Goal: Information Seeking & Learning: Learn about a topic

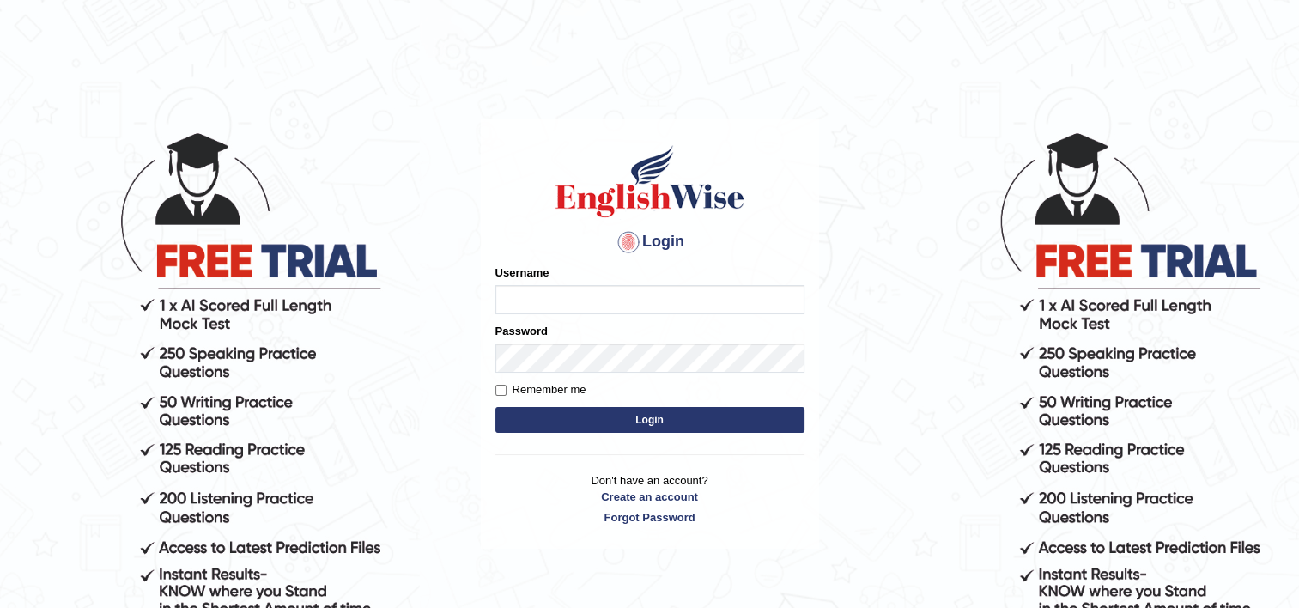
click at [745, 296] on input "Username" at bounding box center [649, 299] width 309 height 29
type input "shiv123"
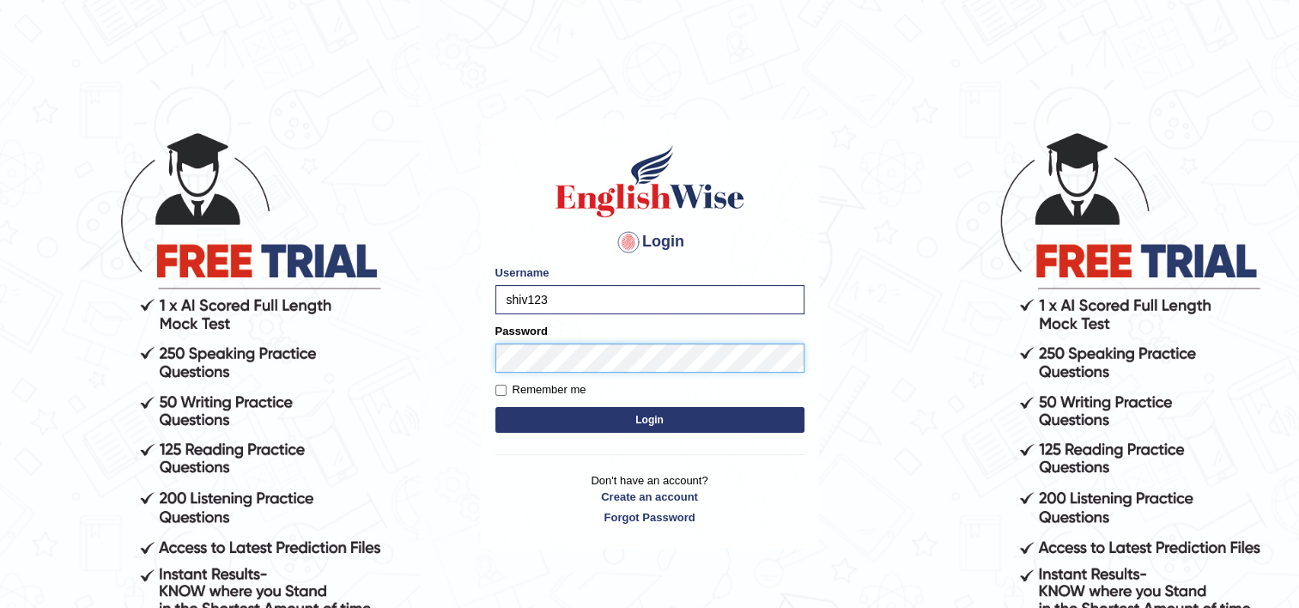
click at [495, 407] on button "Login" at bounding box center [649, 420] width 309 height 26
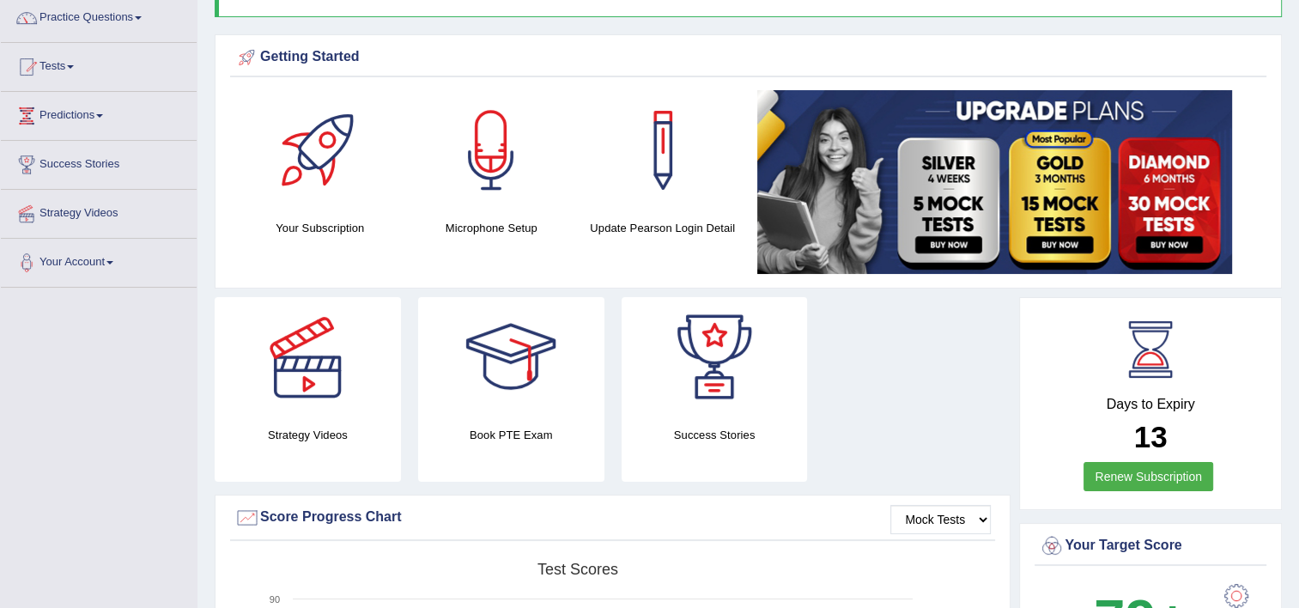
scroll to position [136, 0]
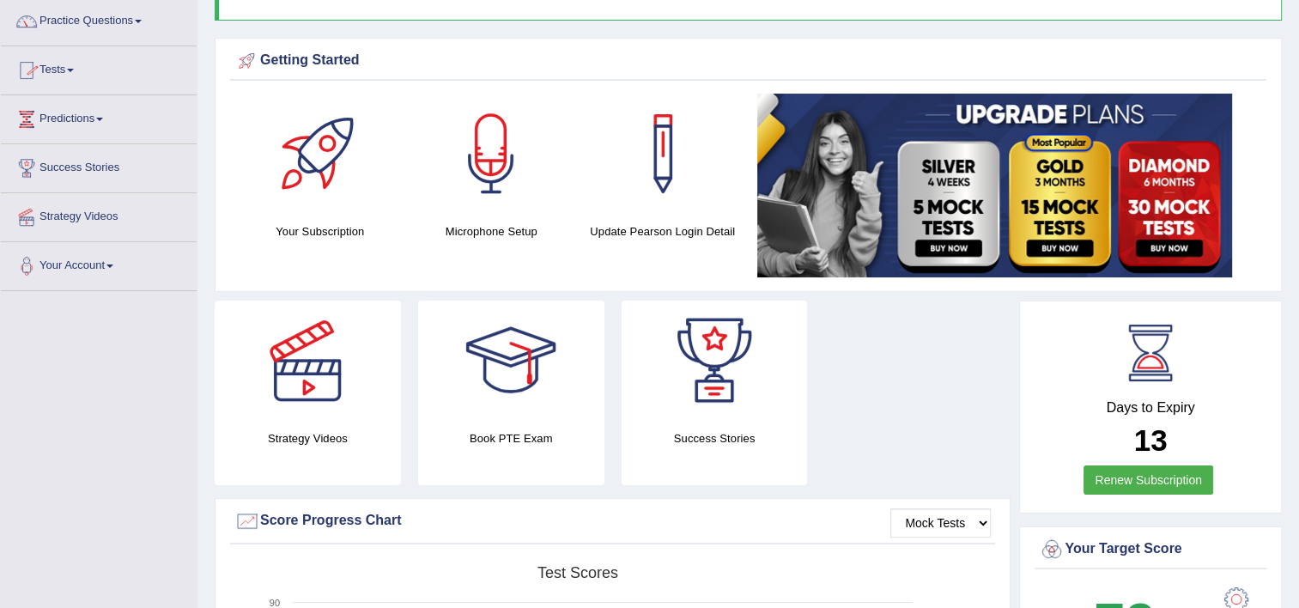
click at [103, 40] on li "Practice Questions Speaking Practice Read Aloud Repeat Sentence Describe Image …" at bounding box center [99, 21] width 196 height 49
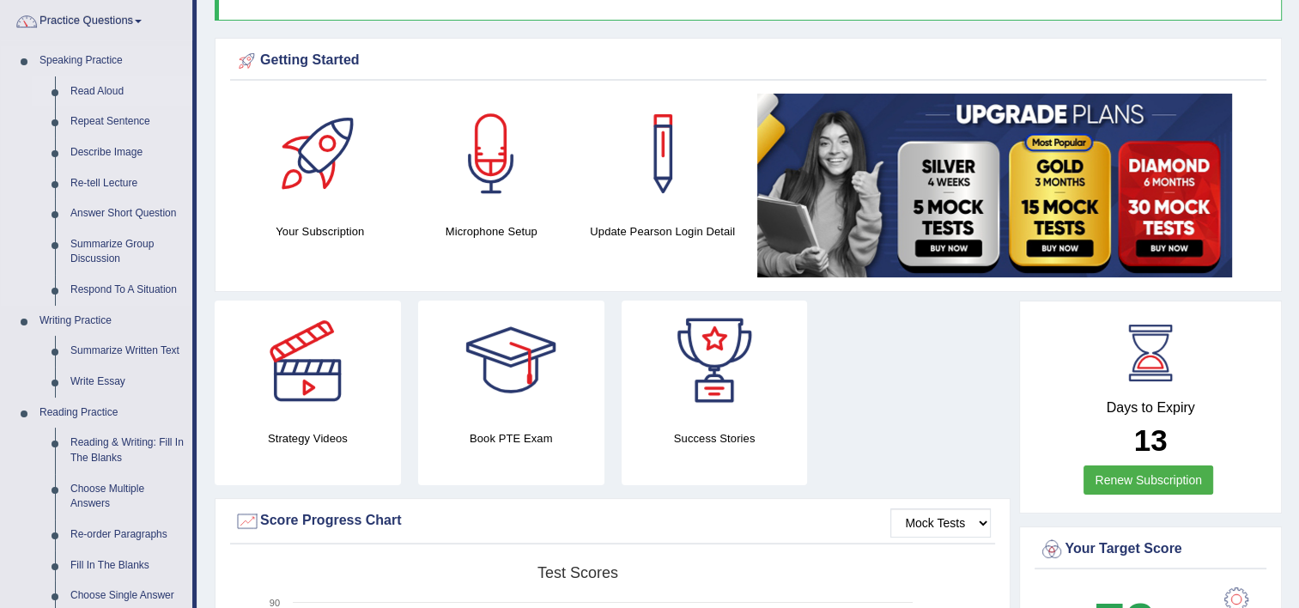
click at [113, 89] on link "Read Aloud" at bounding box center [128, 91] width 130 height 31
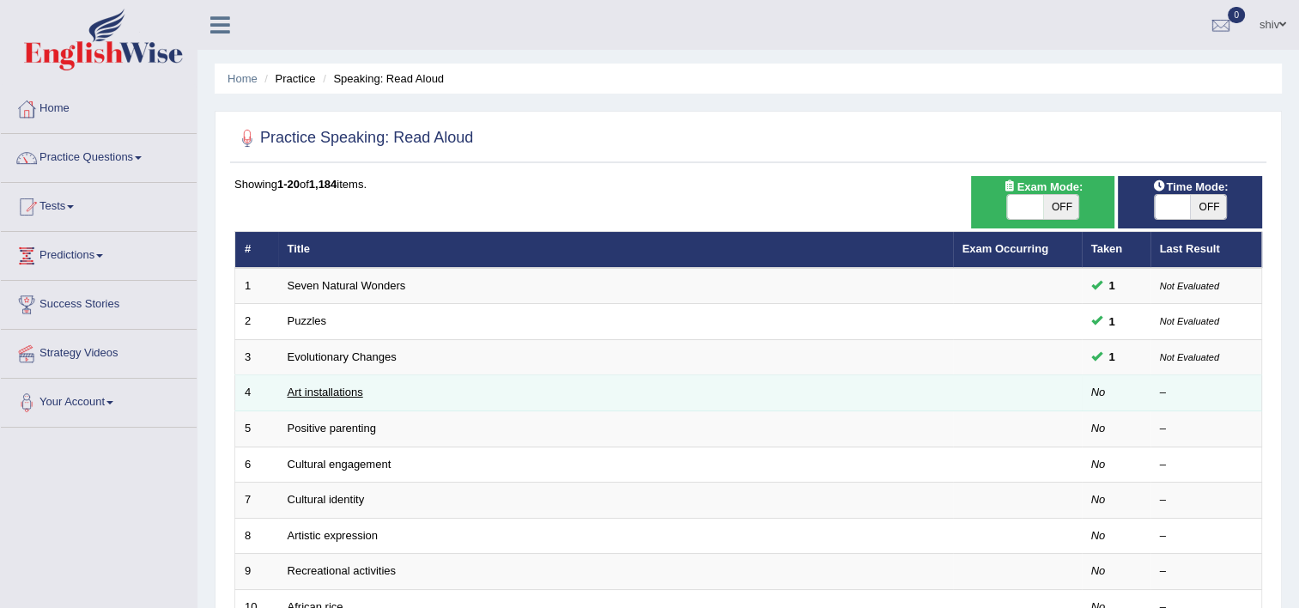
click at [353, 397] on link "Art installations" at bounding box center [326, 391] width 76 height 13
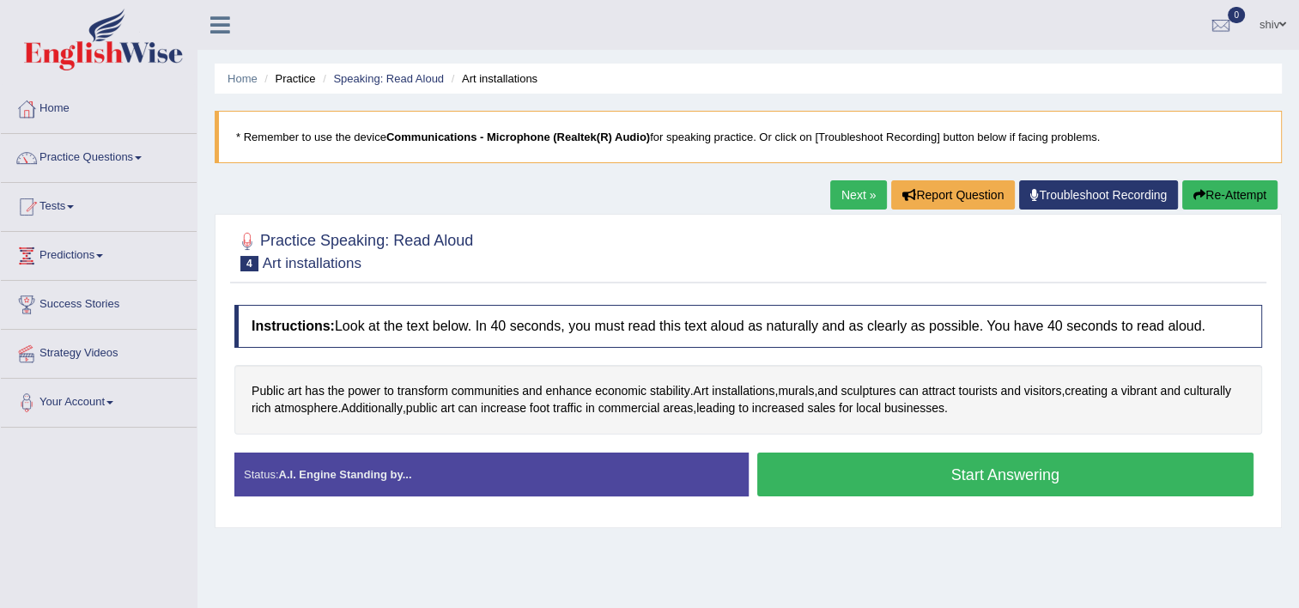
click at [887, 485] on button "Start Answering" at bounding box center [1005, 474] width 497 height 44
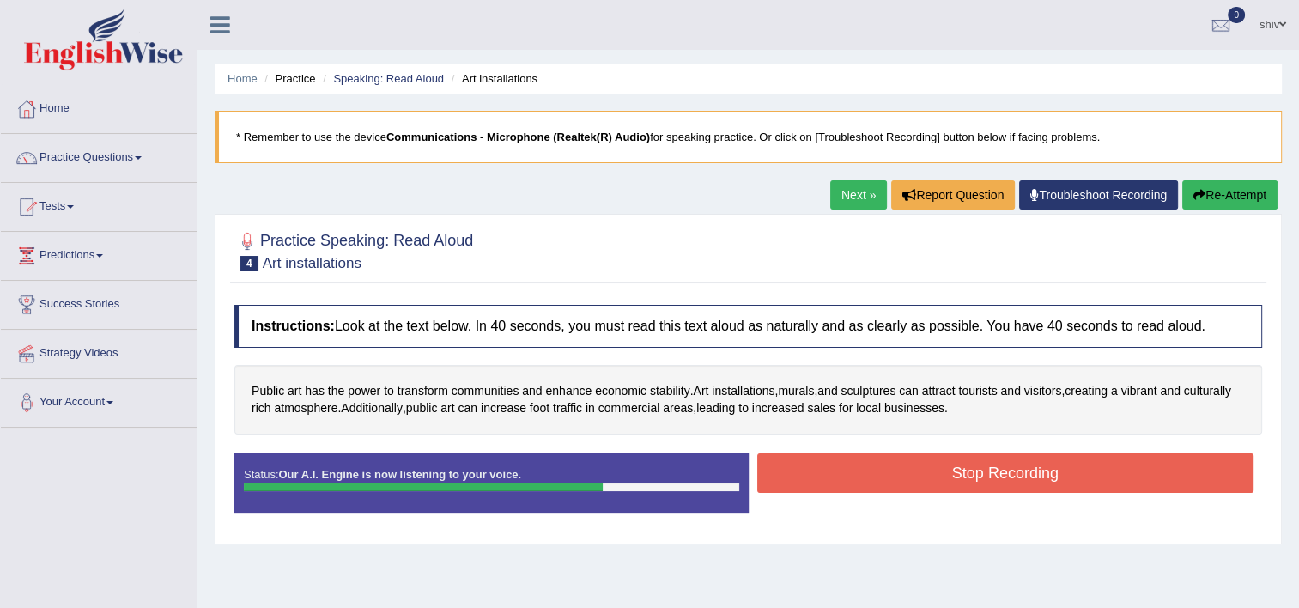
click at [887, 485] on button "Stop Recording" at bounding box center [1005, 472] width 497 height 39
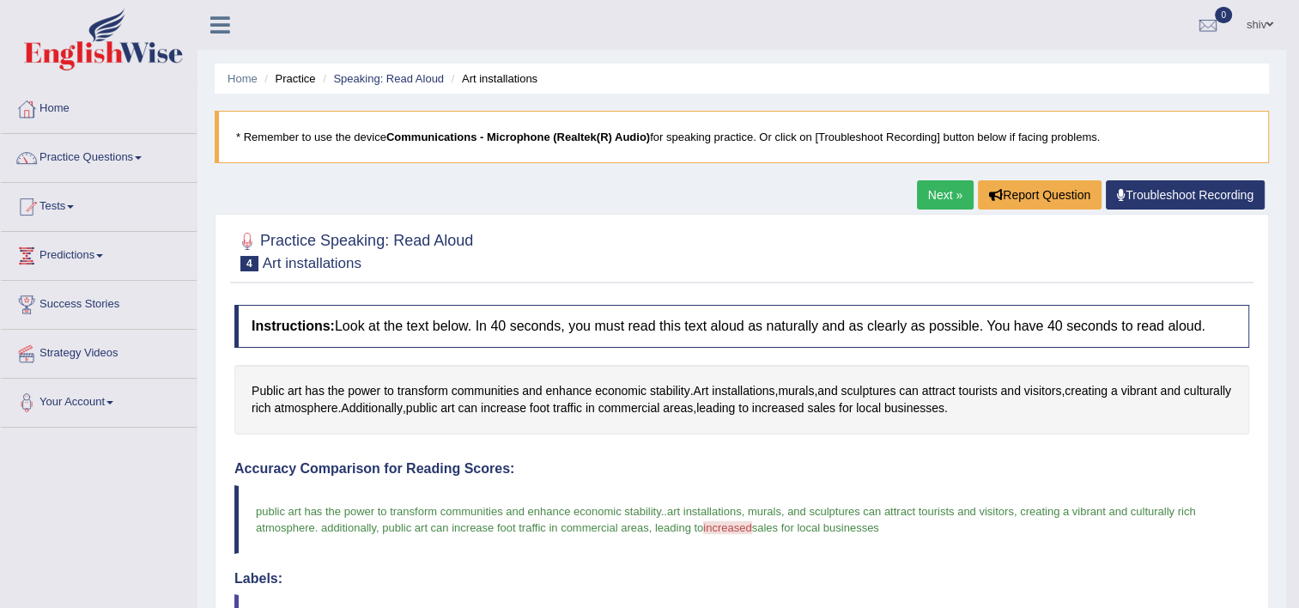
click at [944, 206] on link "Next »" at bounding box center [945, 194] width 57 height 29
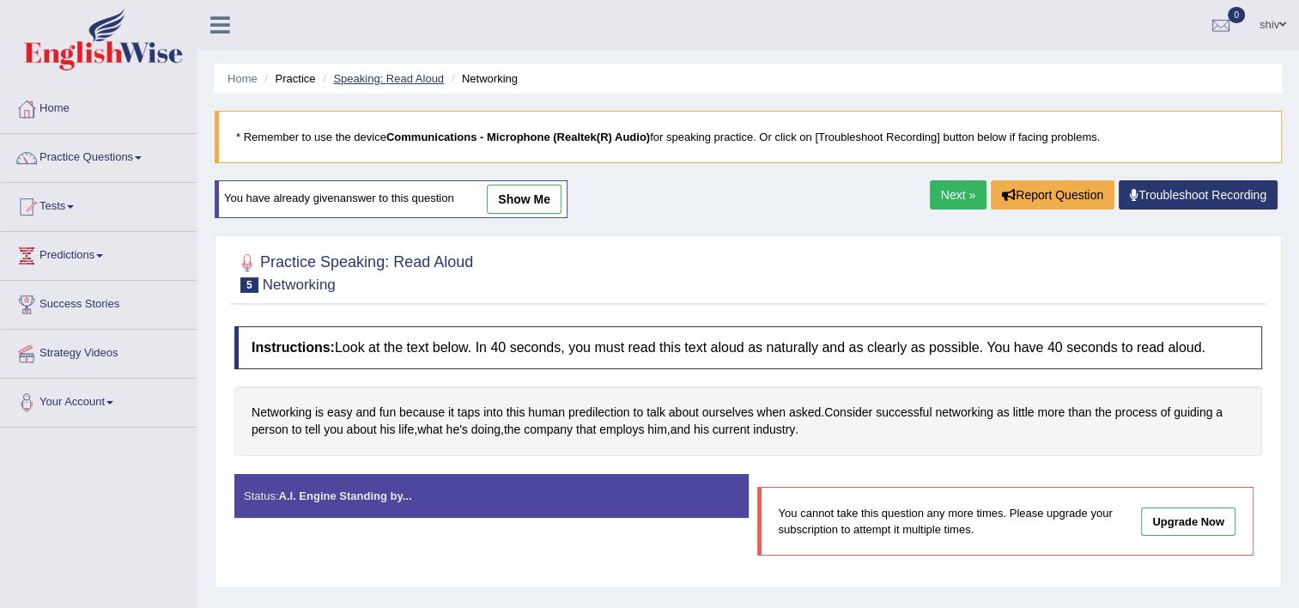
click at [429, 80] on link "Speaking: Read Aloud" at bounding box center [388, 78] width 111 height 13
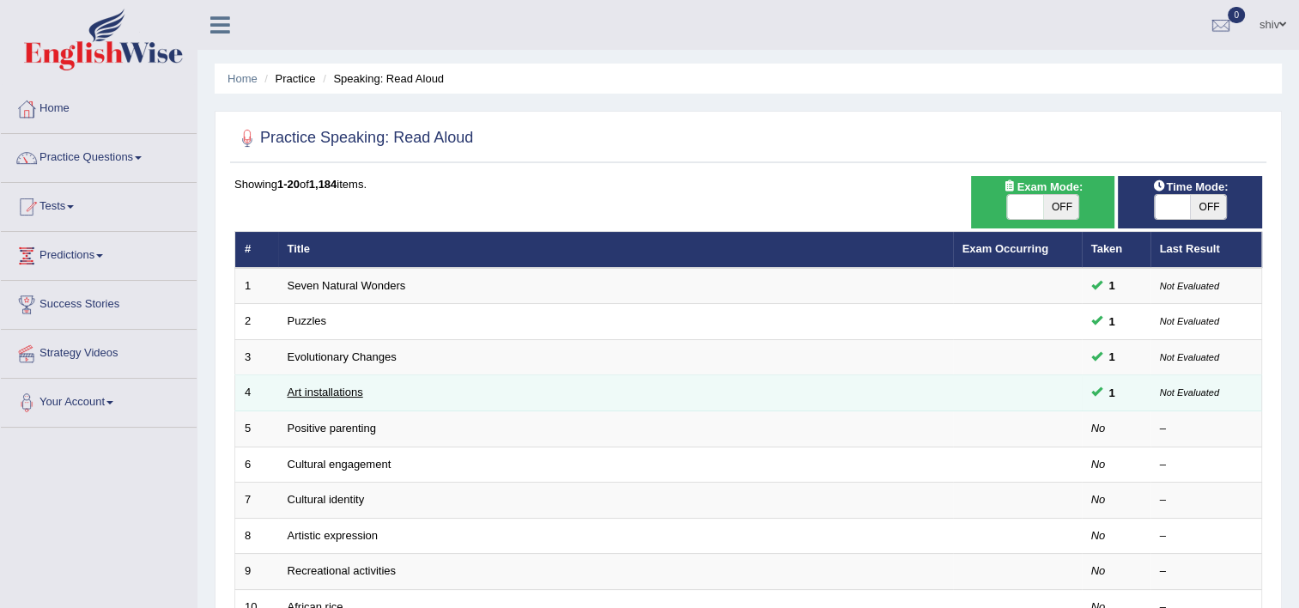
click at [350, 392] on link "Art installations" at bounding box center [326, 391] width 76 height 13
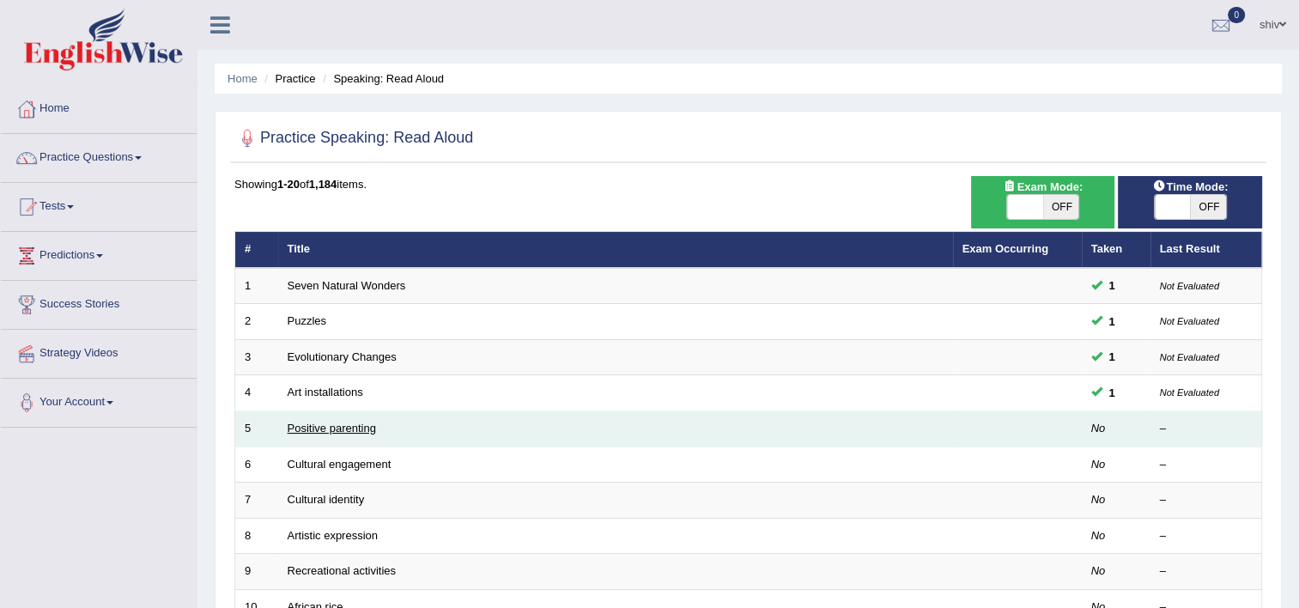
click at [306, 422] on link "Positive parenting" at bounding box center [332, 427] width 88 height 13
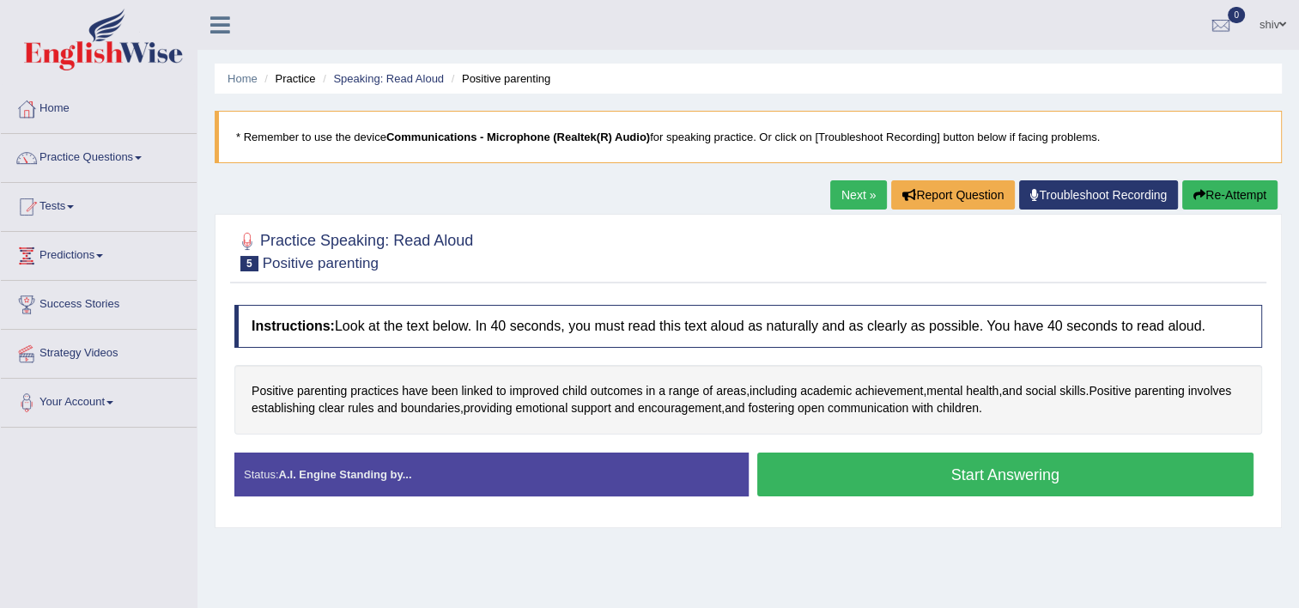
click at [964, 459] on button "Start Answering" at bounding box center [1005, 474] width 497 height 44
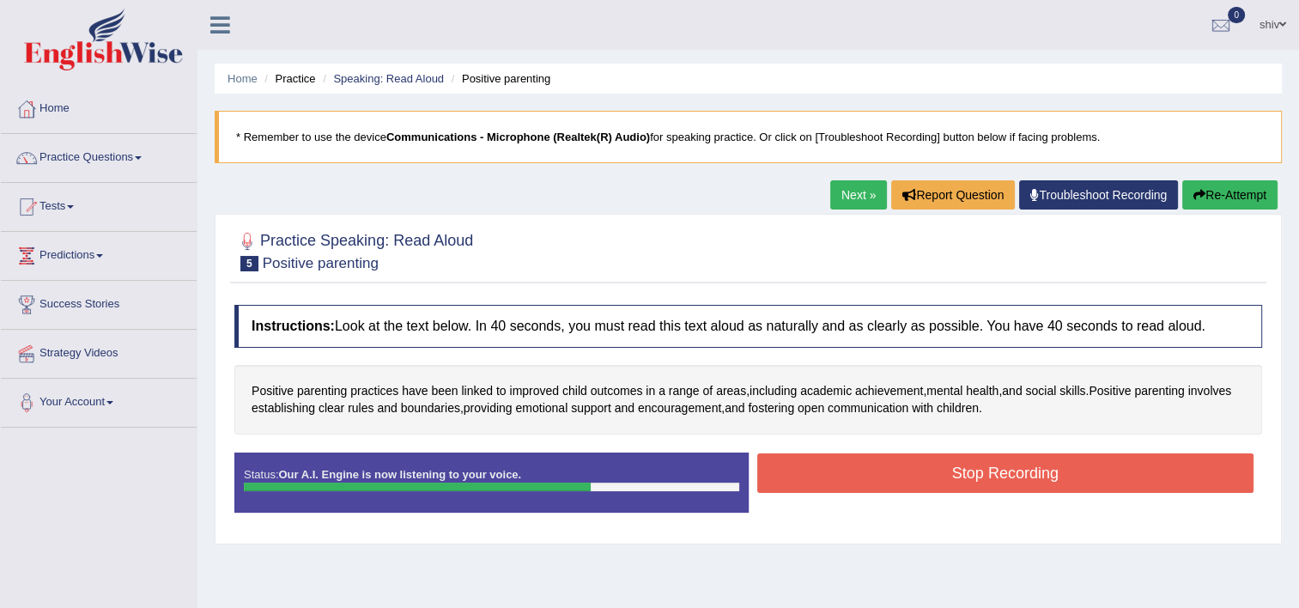
click at [964, 459] on button "Stop Recording" at bounding box center [1005, 472] width 497 height 39
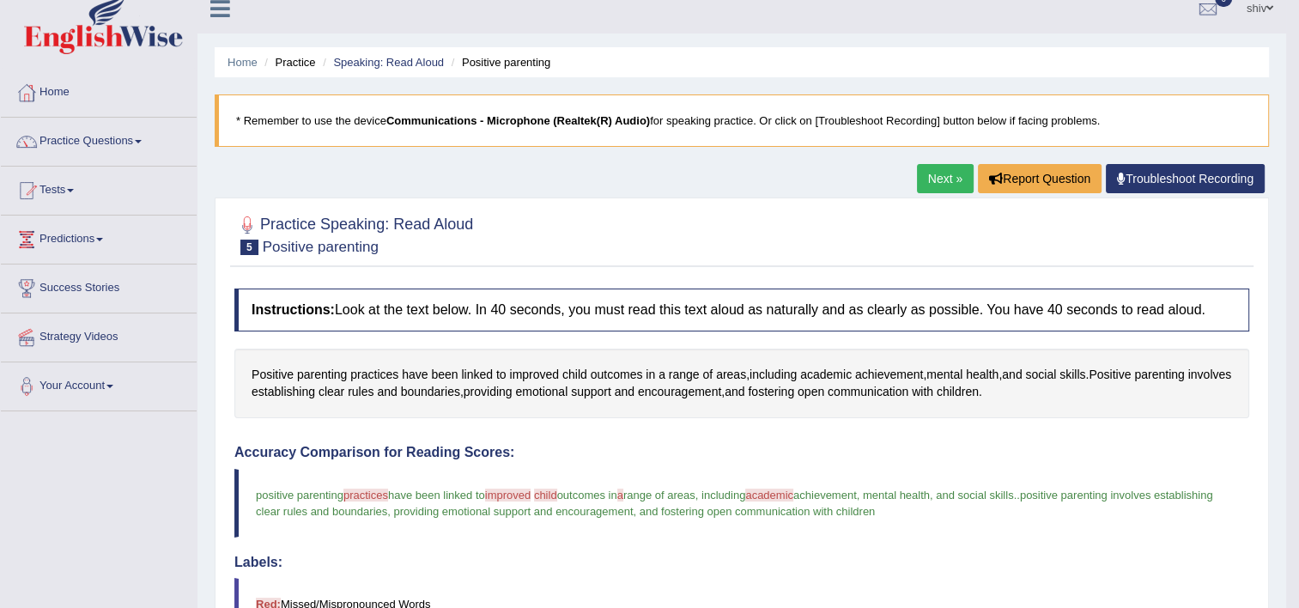
scroll to position [13, 0]
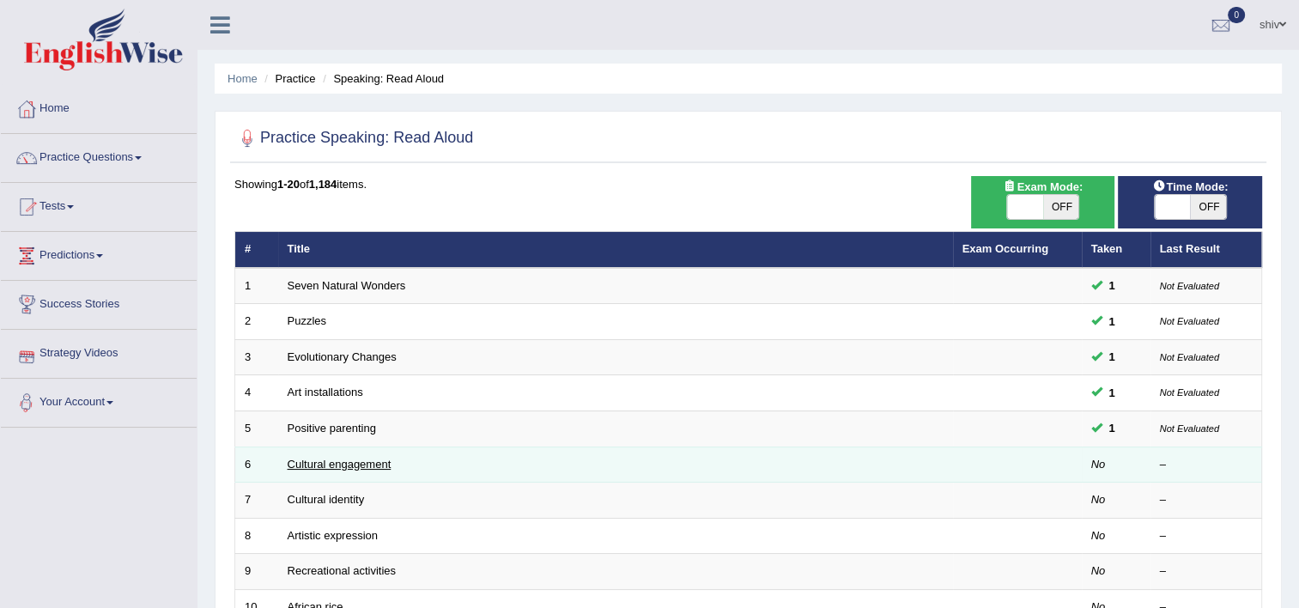
click at [306, 457] on link "Cultural engagement" at bounding box center [340, 463] width 104 height 13
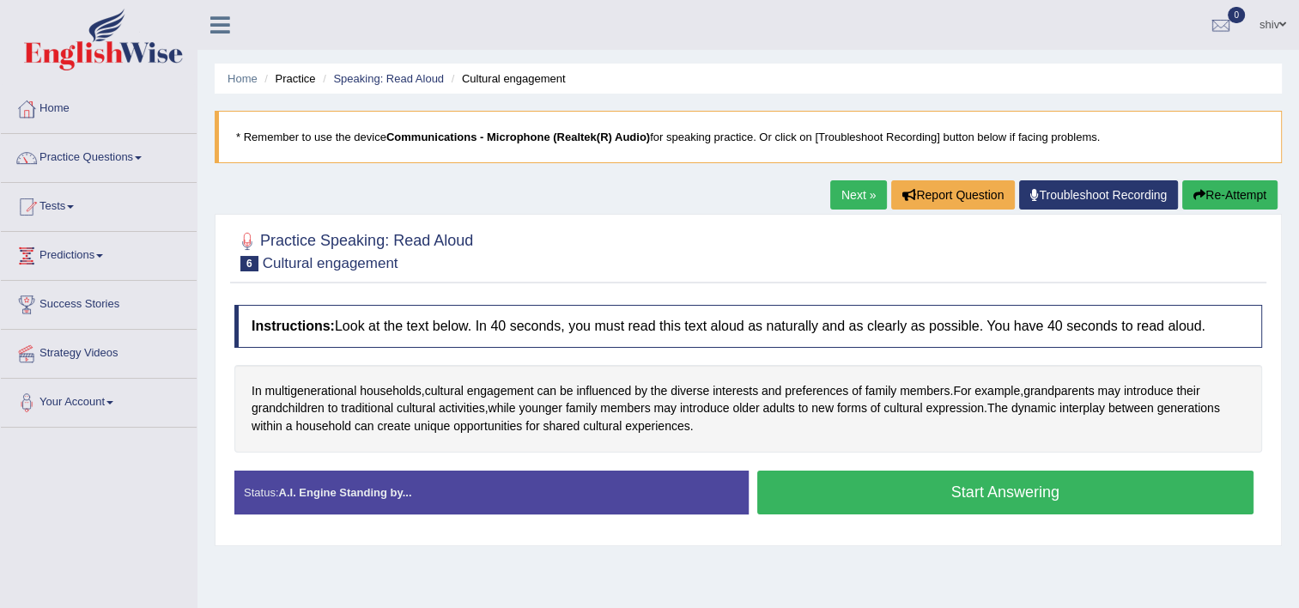
click at [855, 485] on button "Start Answering" at bounding box center [1005, 492] width 497 height 44
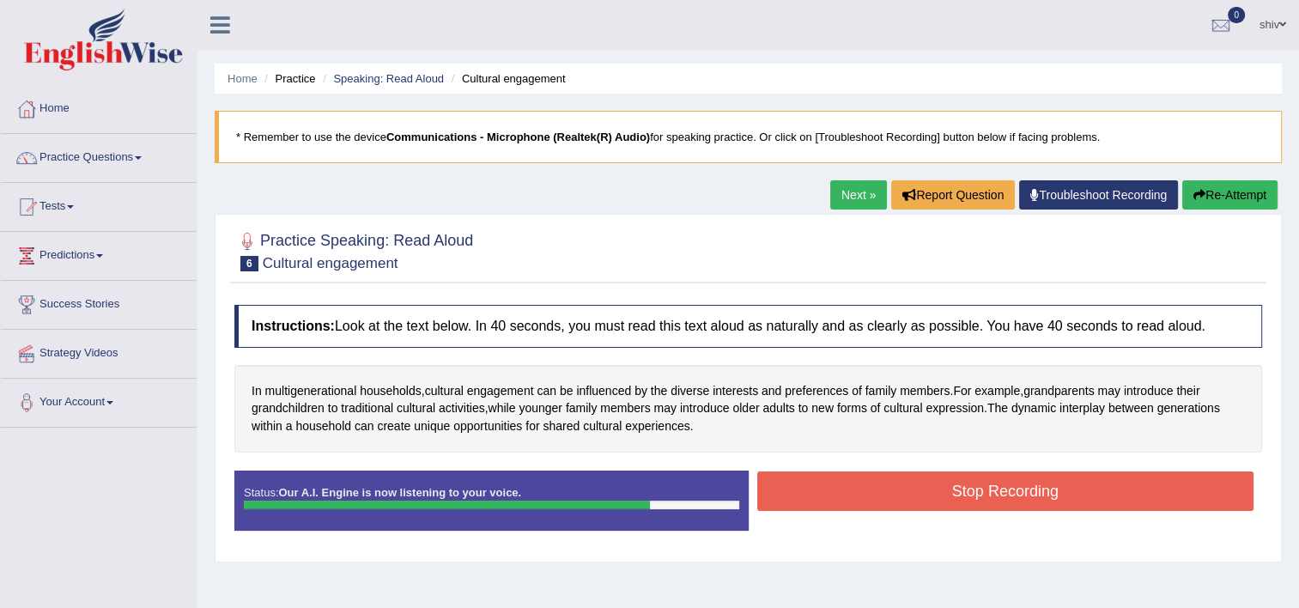
click at [855, 485] on button "Stop Recording" at bounding box center [1005, 490] width 497 height 39
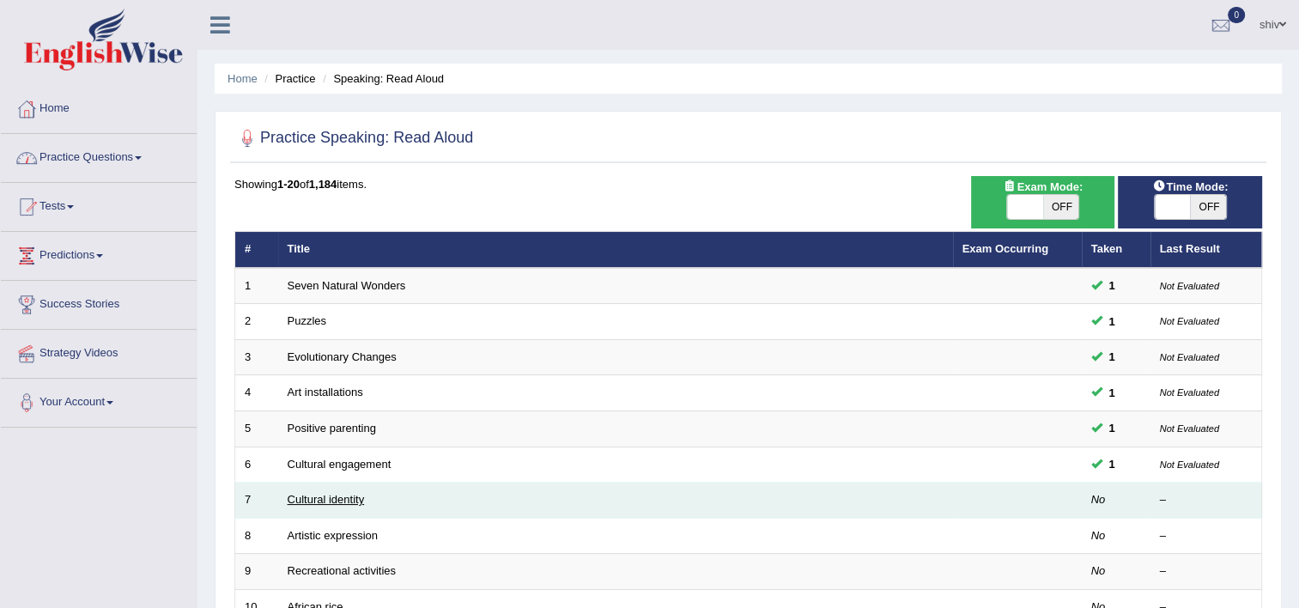
click at [305, 493] on link "Cultural identity" at bounding box center [326, 499] width 77 height 13
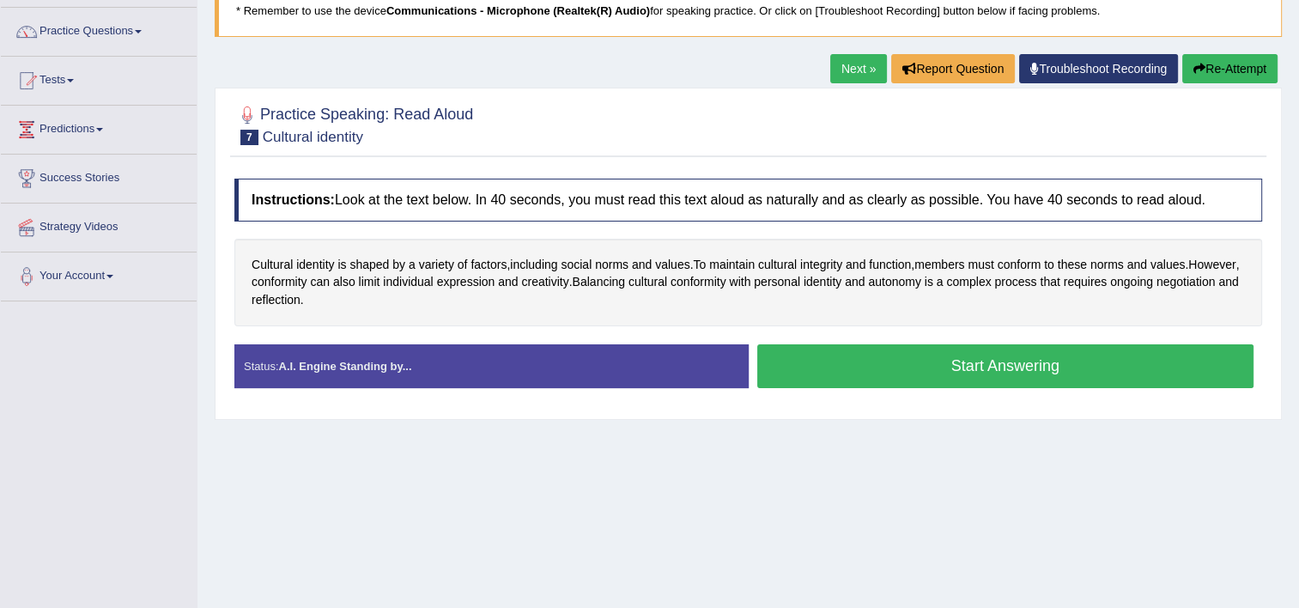
scroll to position [127, 0]
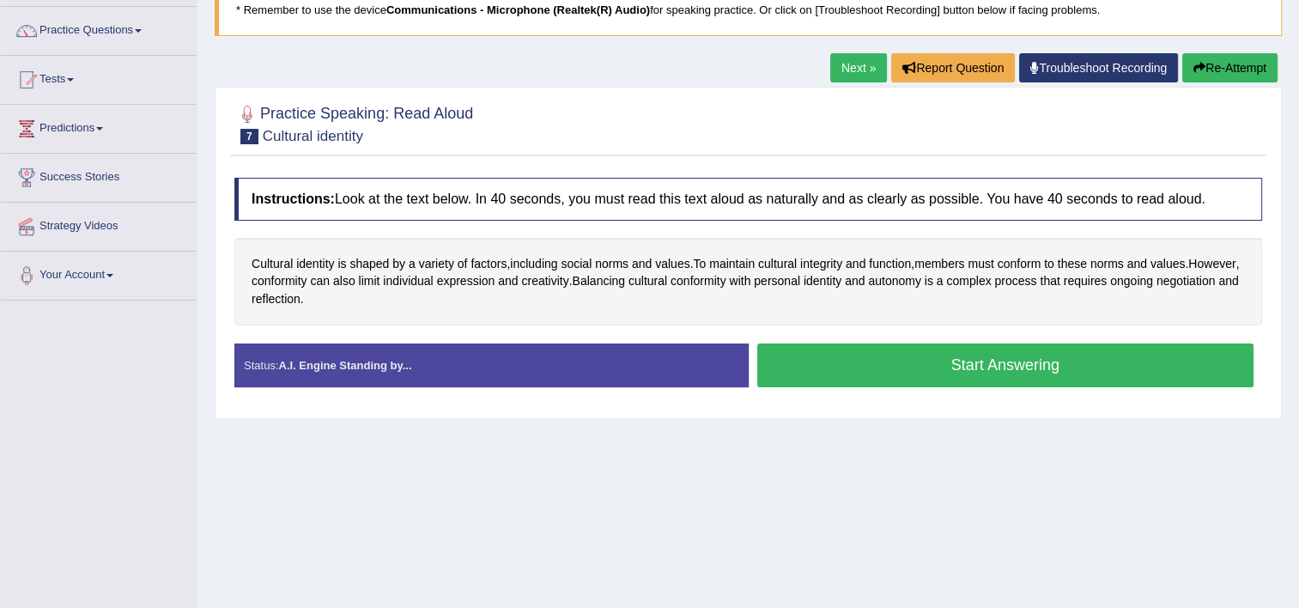
click at [906, 353] on button "Start Answering" at bounding box center [1005, 365] width 497 height 44
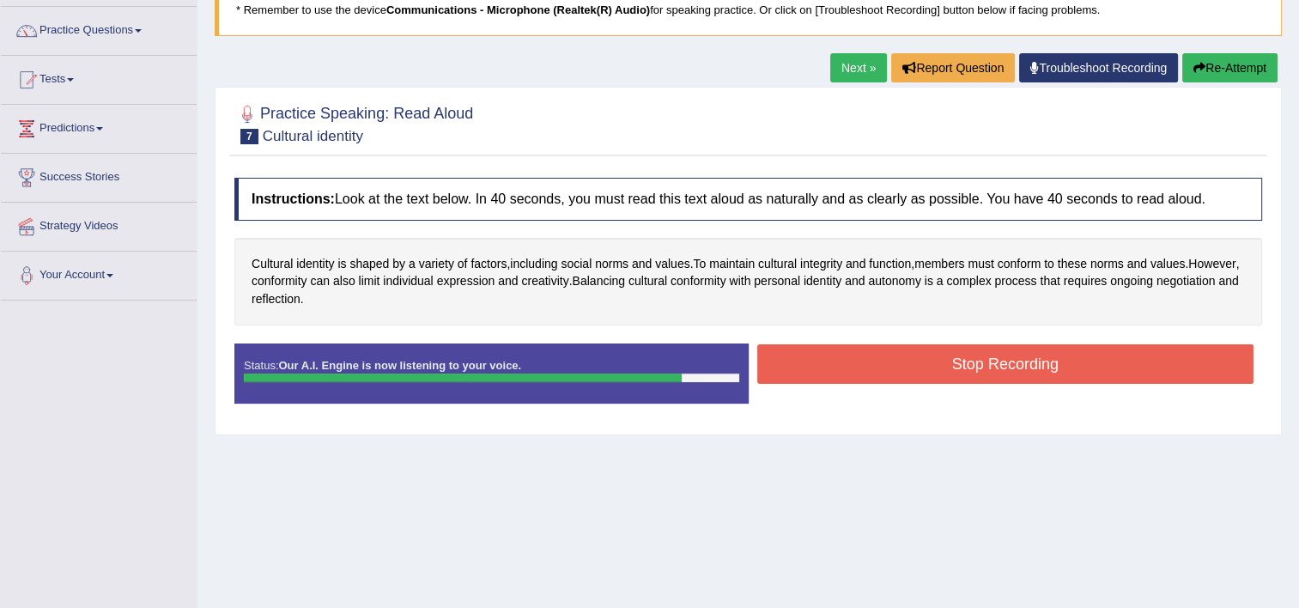
click at [906, 353] on button "Stop Recording" at bounding box center [1005, 363] width 497 height 39
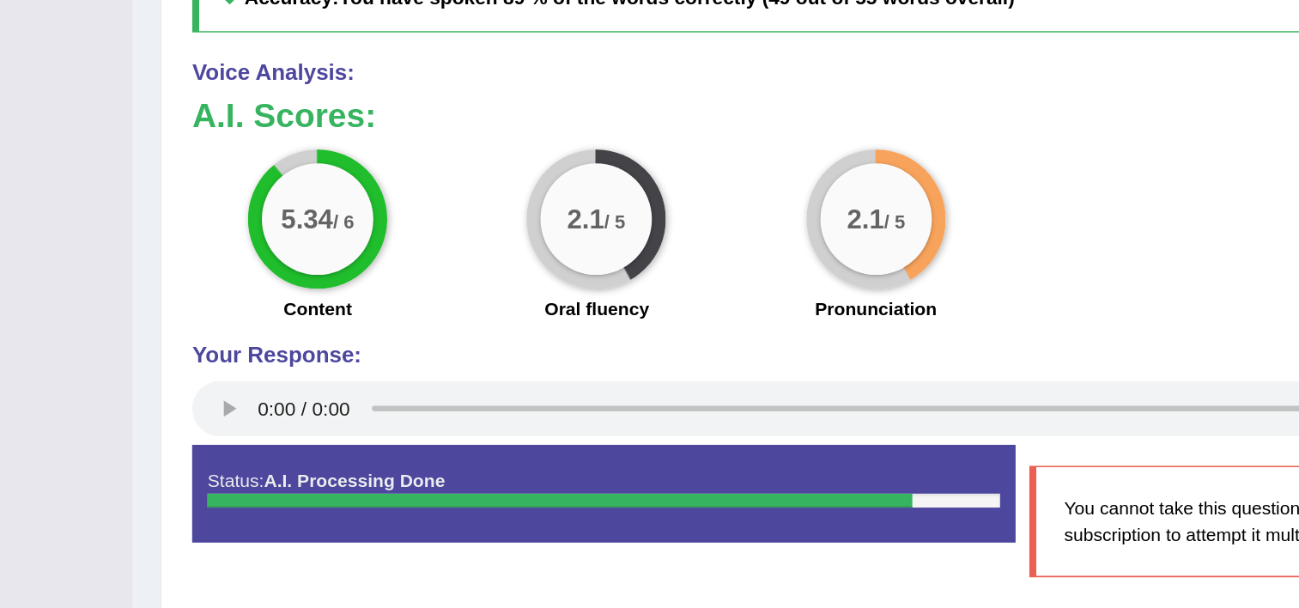
scroll to position [553, 0]
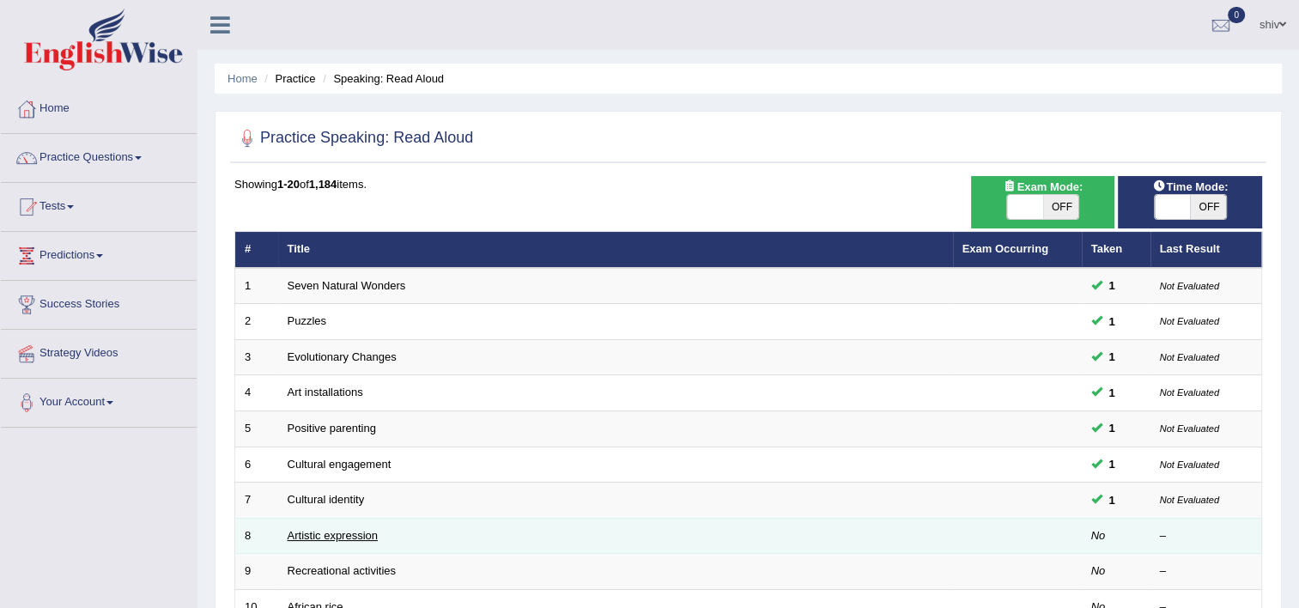
click at [340, 536] on link "Artistic expression" at bounding box center [333, 535] width 90 height 13
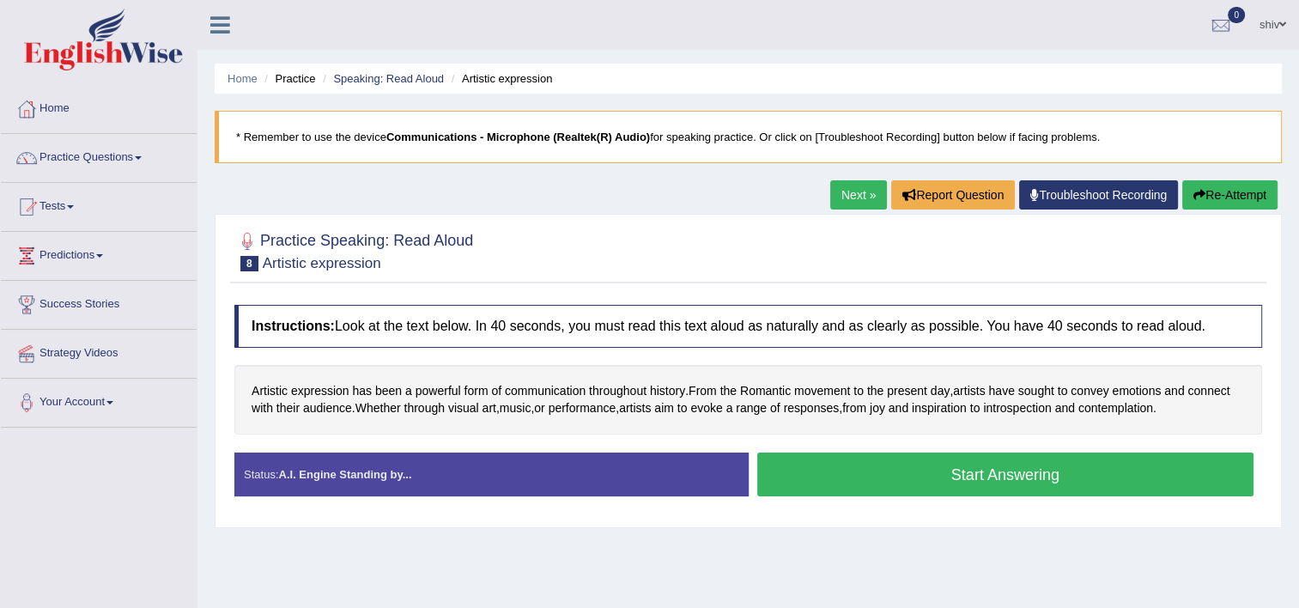
click at [928, 477] on button "Start Answering" at bounding box center [1005, 474] width 497 height 44
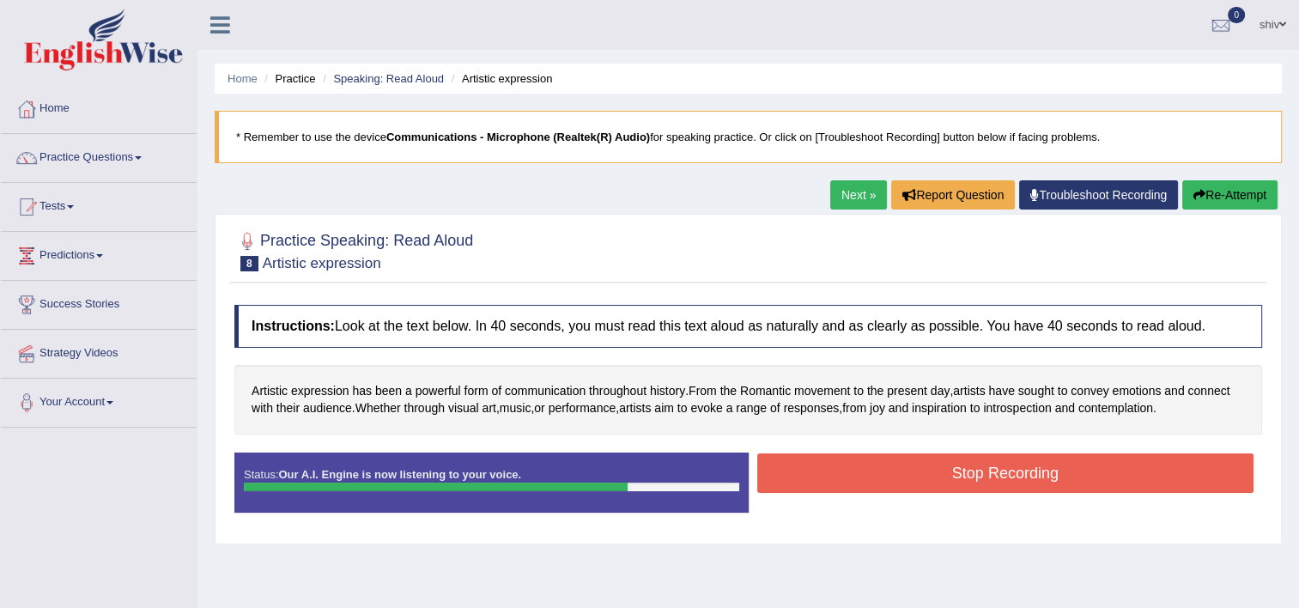
click at [928, 477] on button "Stop Recording" at bounding box center [1005, 472] width 497 height 39
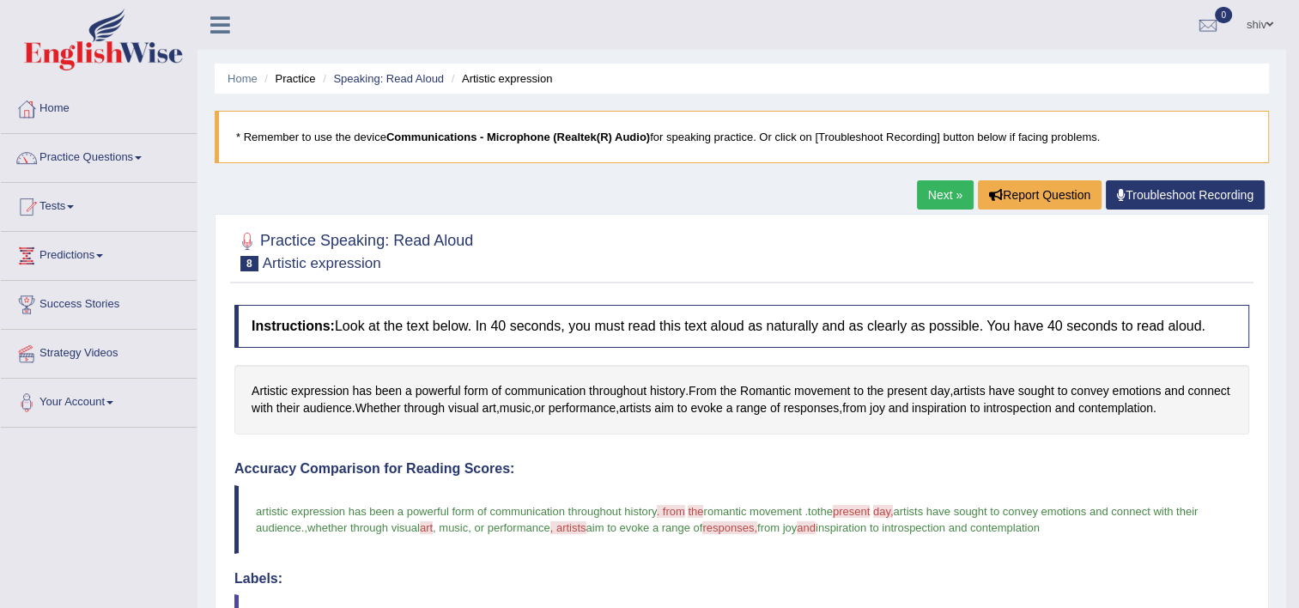
click at [948, 195] on link "Next »" at bounding box center [945, 194] width 57 height 29
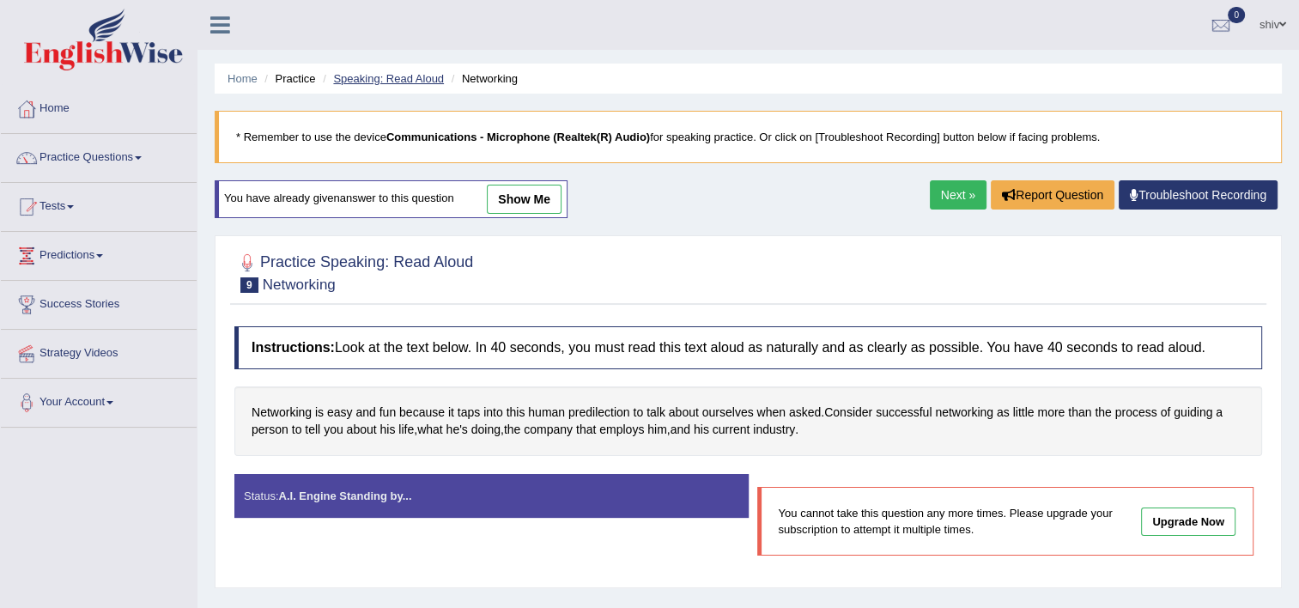
click at [423, 82] on link "Speaking: Read Aloud" at bounding box center [388, 78] width 111 height 13
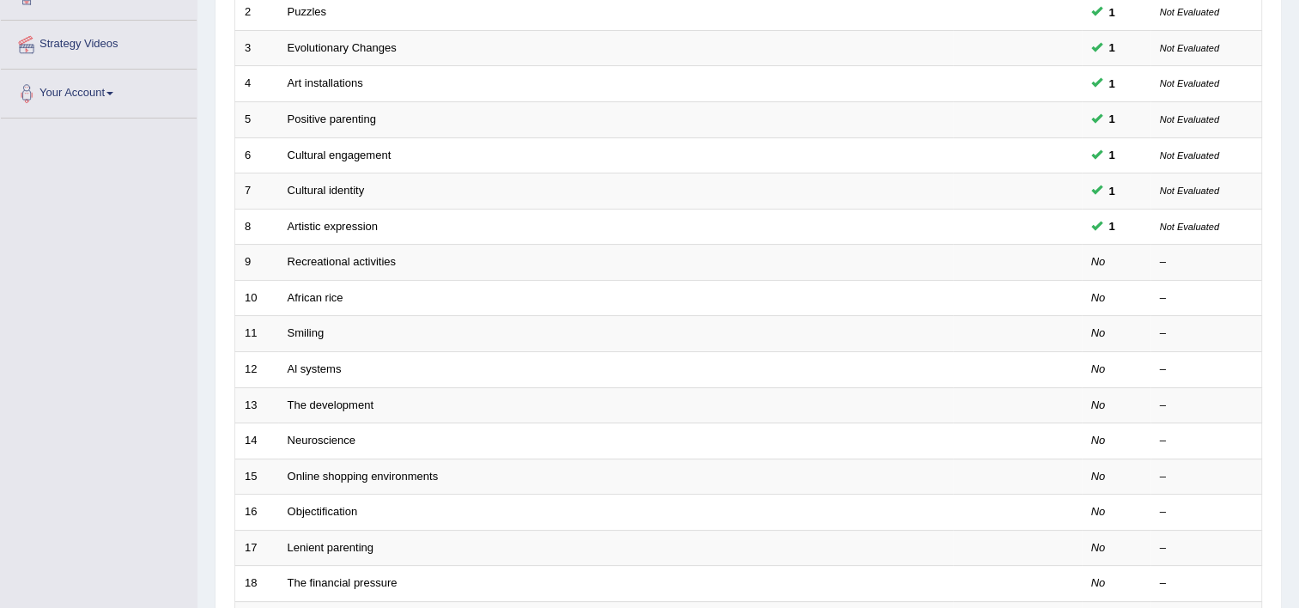
scroll to position [309, 0]
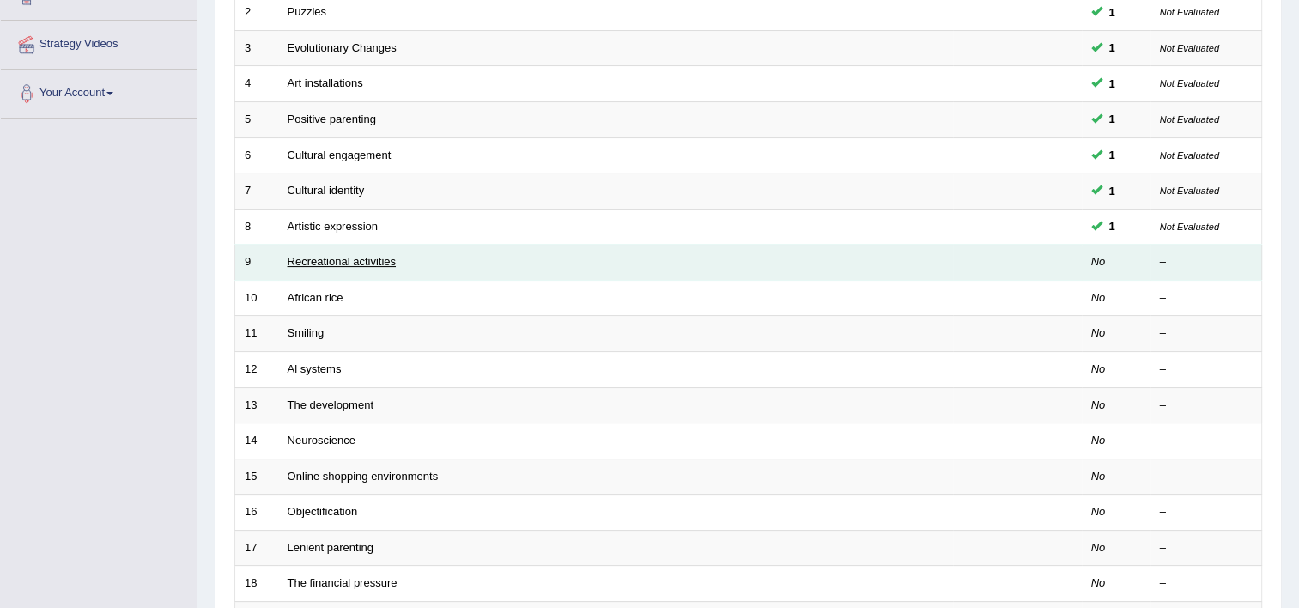
click at [326, 258] on link "Recreational activities" at bounding box center [342, 261] width 108 height 13
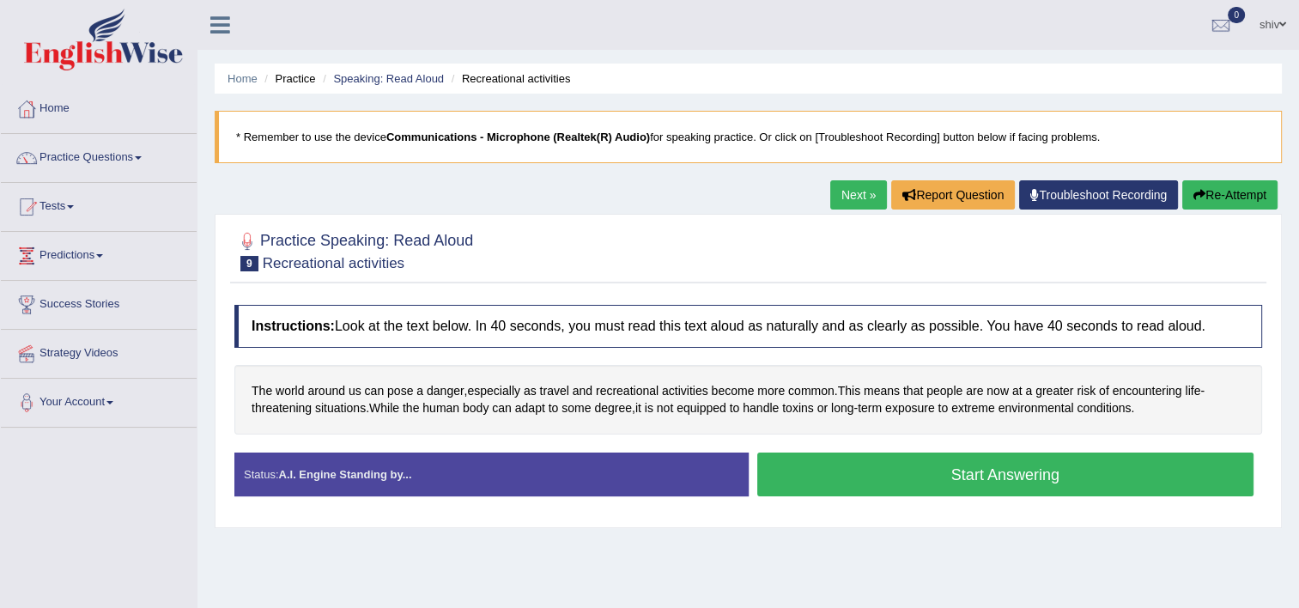
click at [948, 478] on button "Start Answering" at bounding box center [1005, 474] width 497 height 44
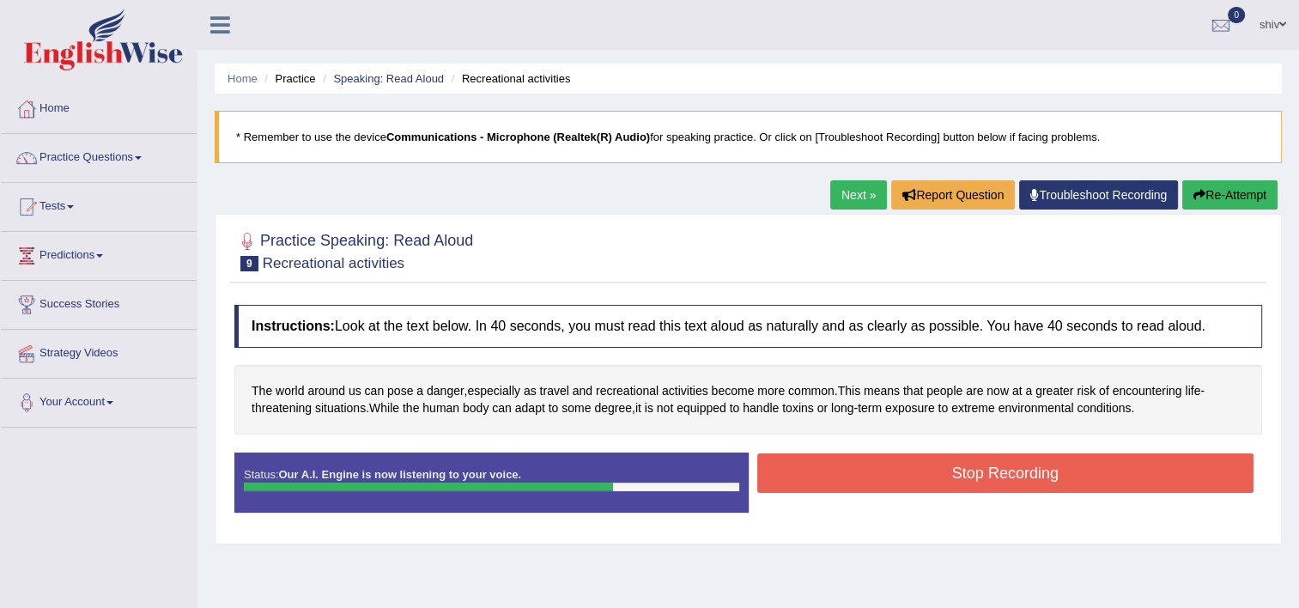
click at [948, 478] on button "Stop Recording" at bounding box center [1005, 472] width 497 height 39
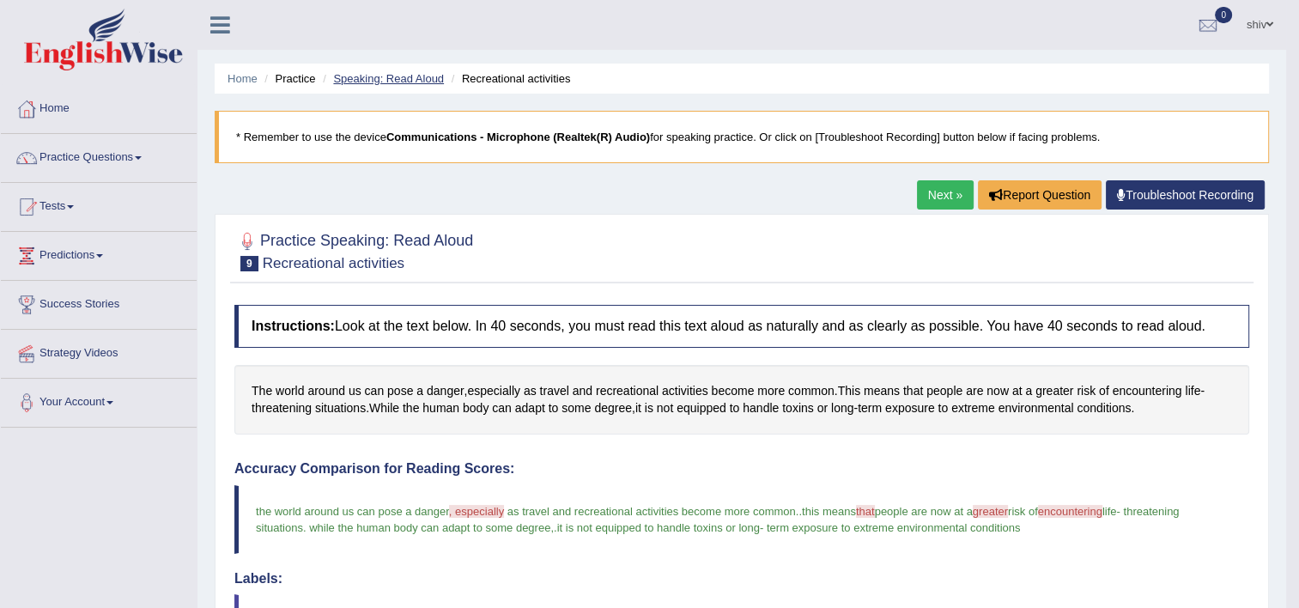
click at [397, 82] on link "Speaking: Read Aloud" at bounding box center [388, 78] width 111 height 13
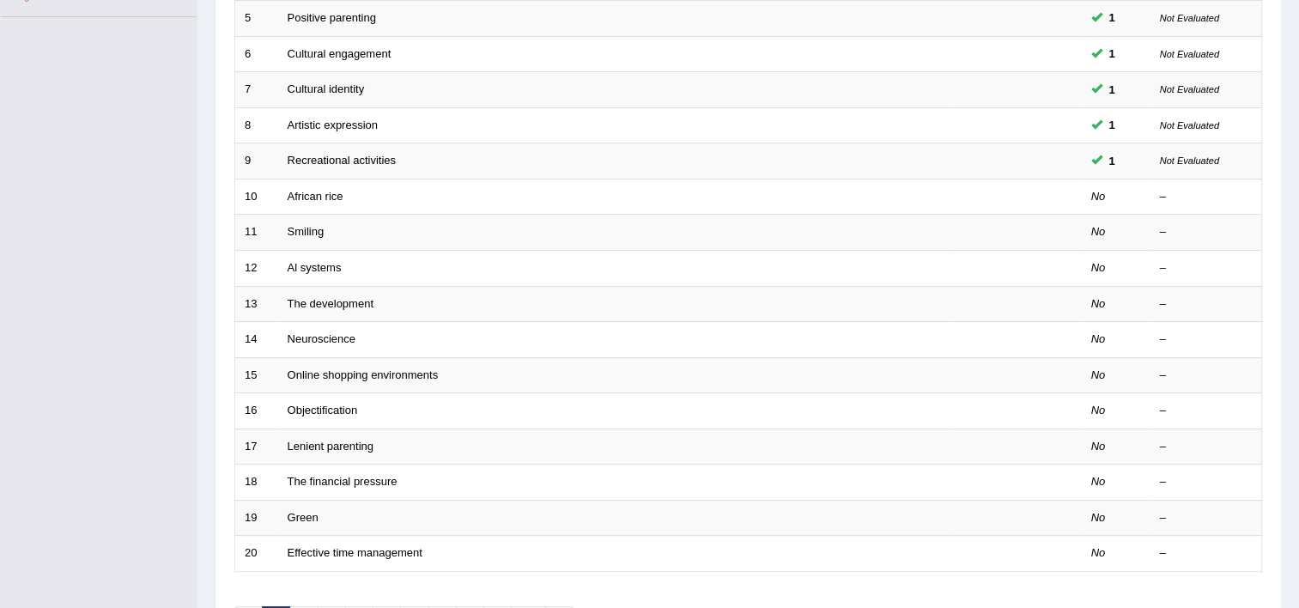
scroll to position [411, 0]
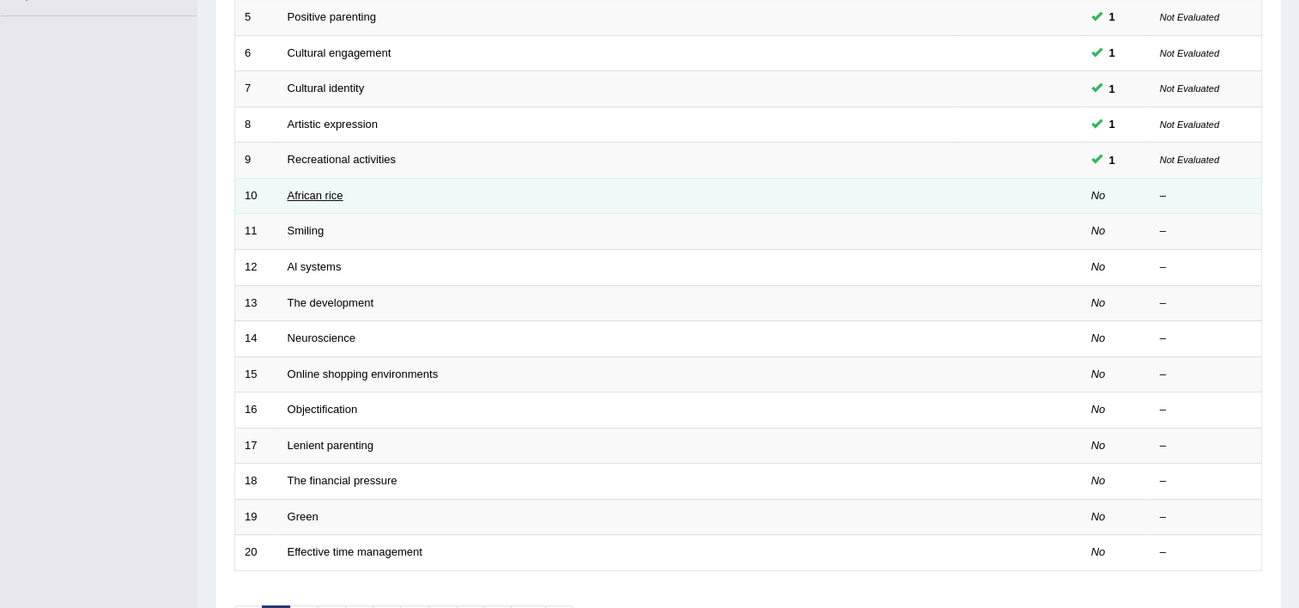
click at [323, 192] on link "African rice" at bounding box center [316, 195] width 56 height 13
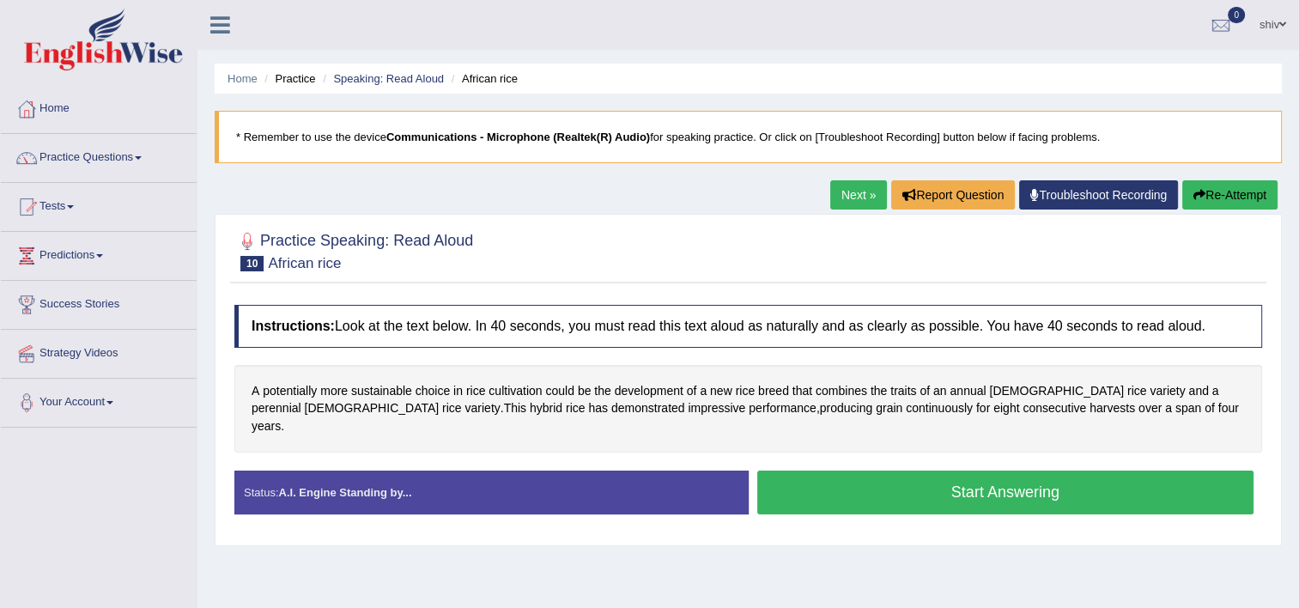
click at [918, 482] on button "Start Answering" at bounding box center [1005, 492] width 497 height 44
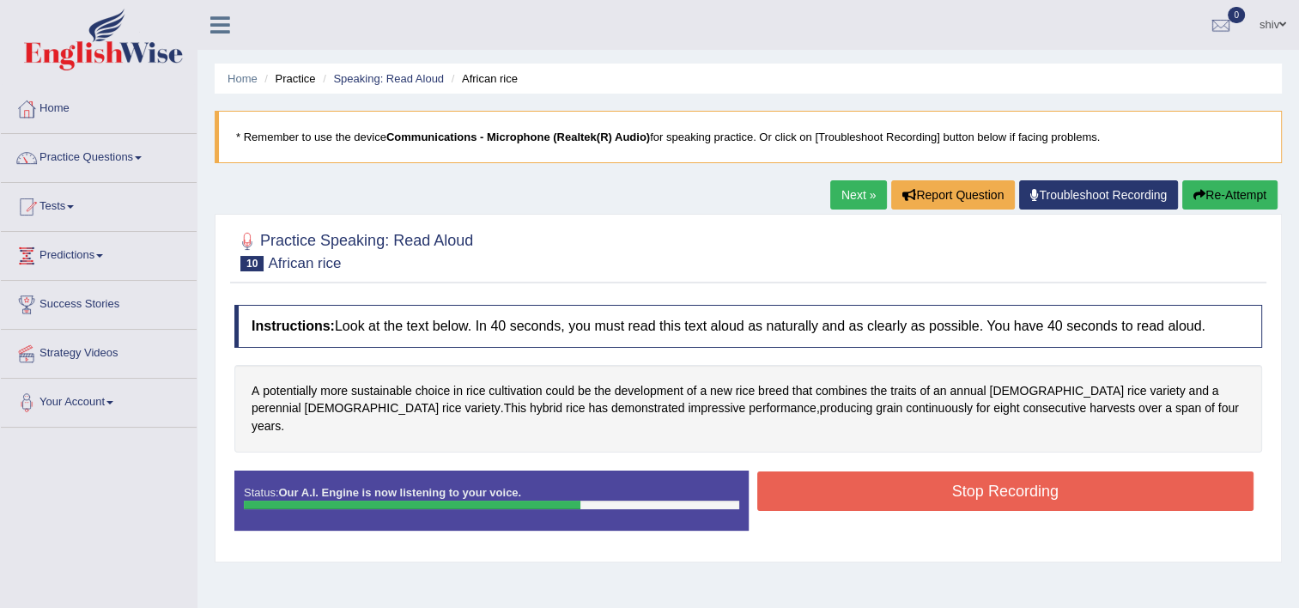
click at [918, 482] on button "Stop Recording" at bounding box center [1005, 490] width 497 height 39
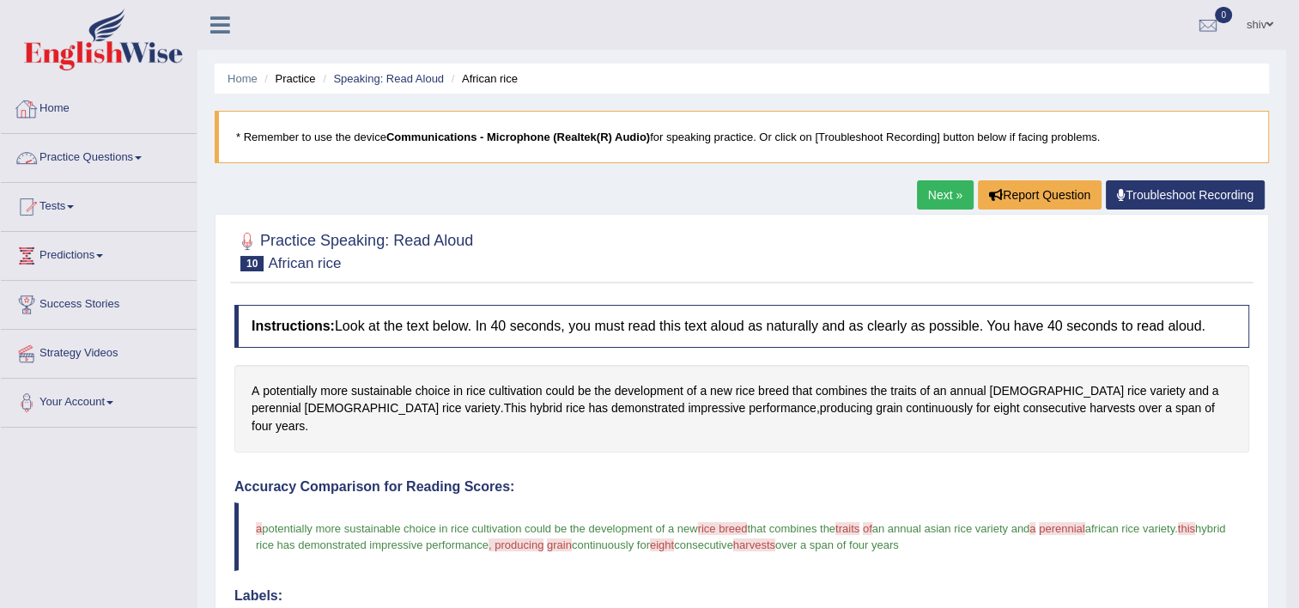
click at [88, 163] on link "Practice Questions" at bounding box center [99, 155] width 196 height 43
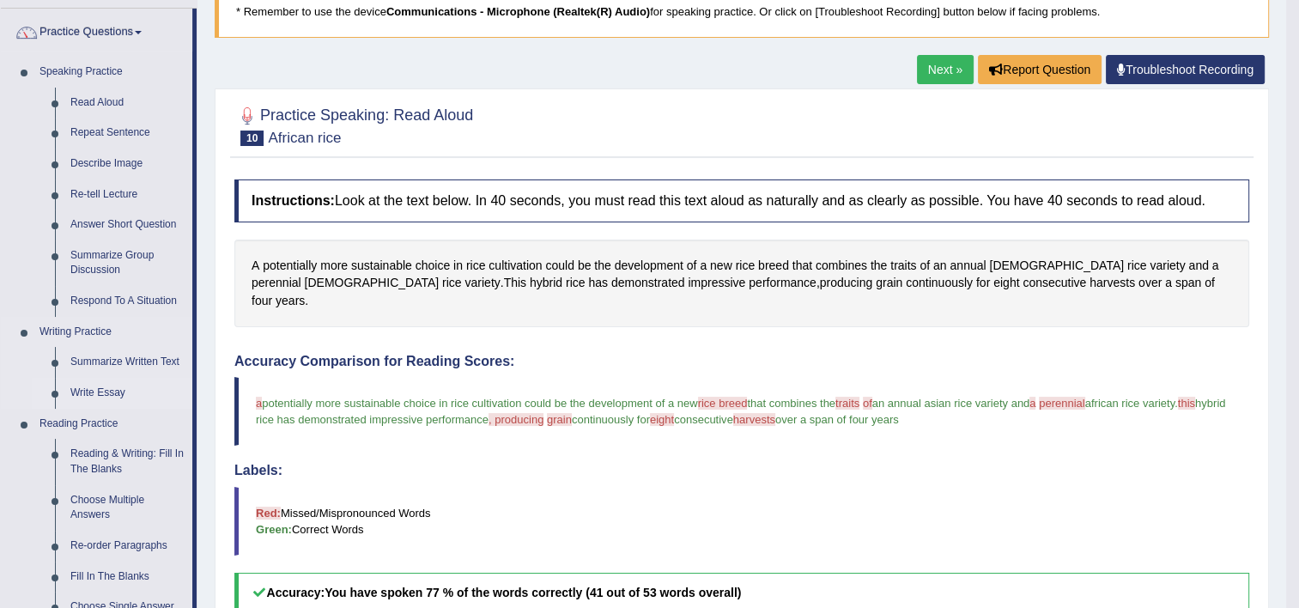
scroll to position [141, 0]
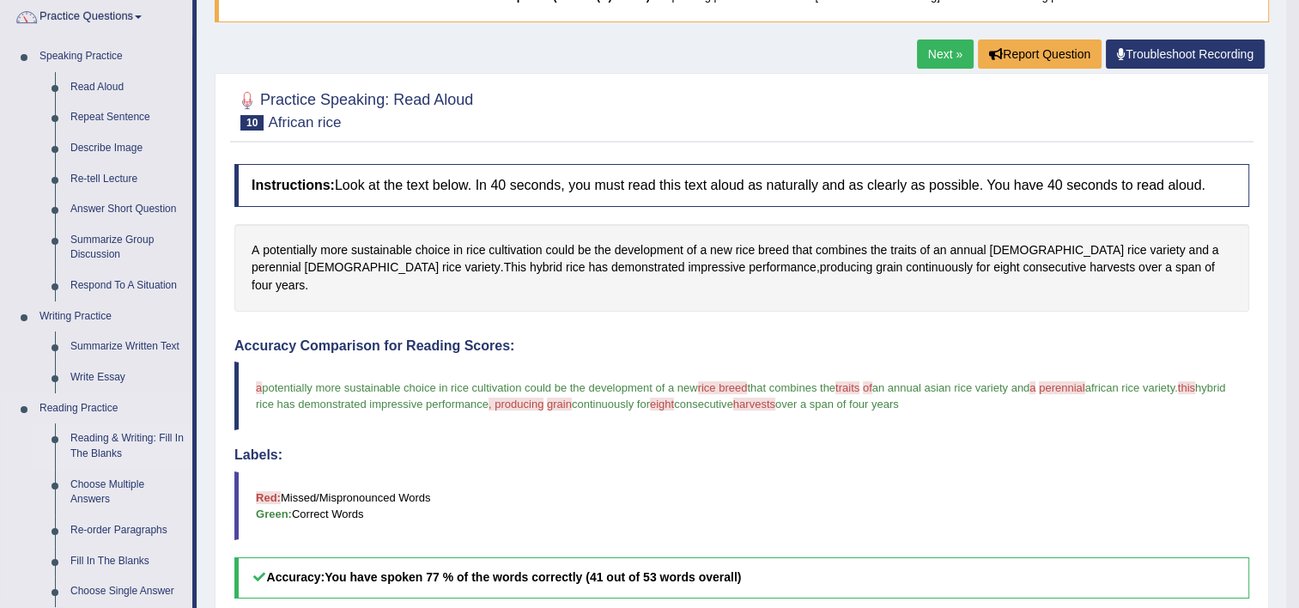
click at [100, 452] on link "Reading & Writing: Fill In The Blanks" at bounding box center [128, 445] width 130 height 45
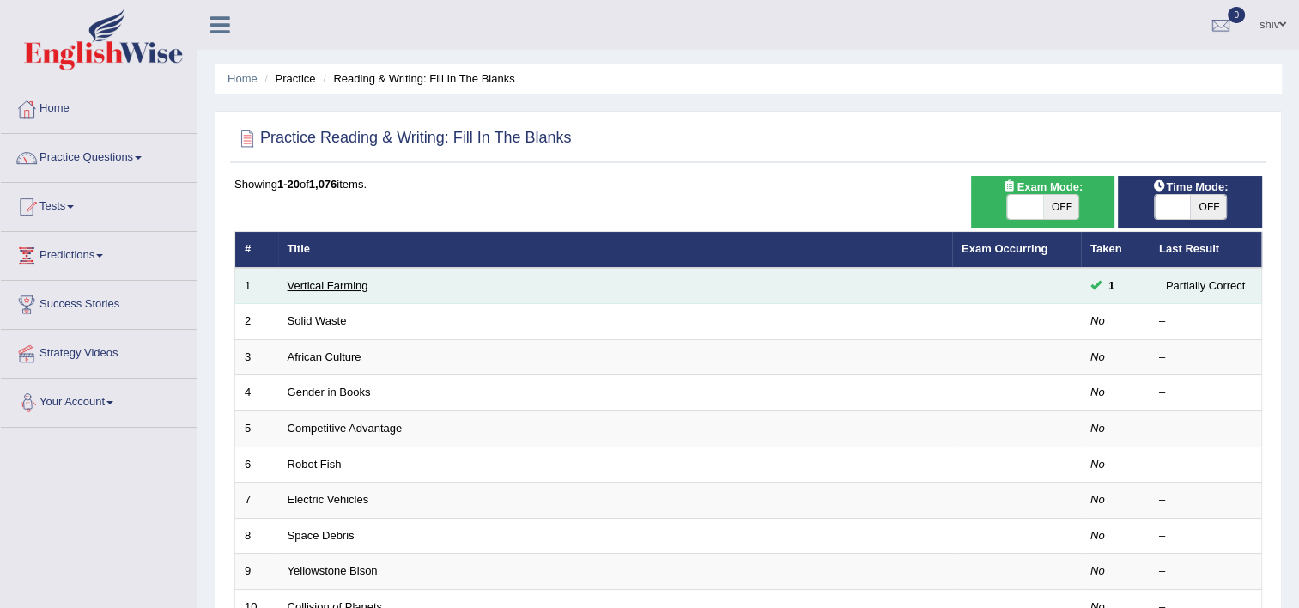
click at [350, 288] on link "Vertical Farming" at bounding box center [328, 285] width 81 height 13
